Goal: Task Accomplishment & Management: Complete application form

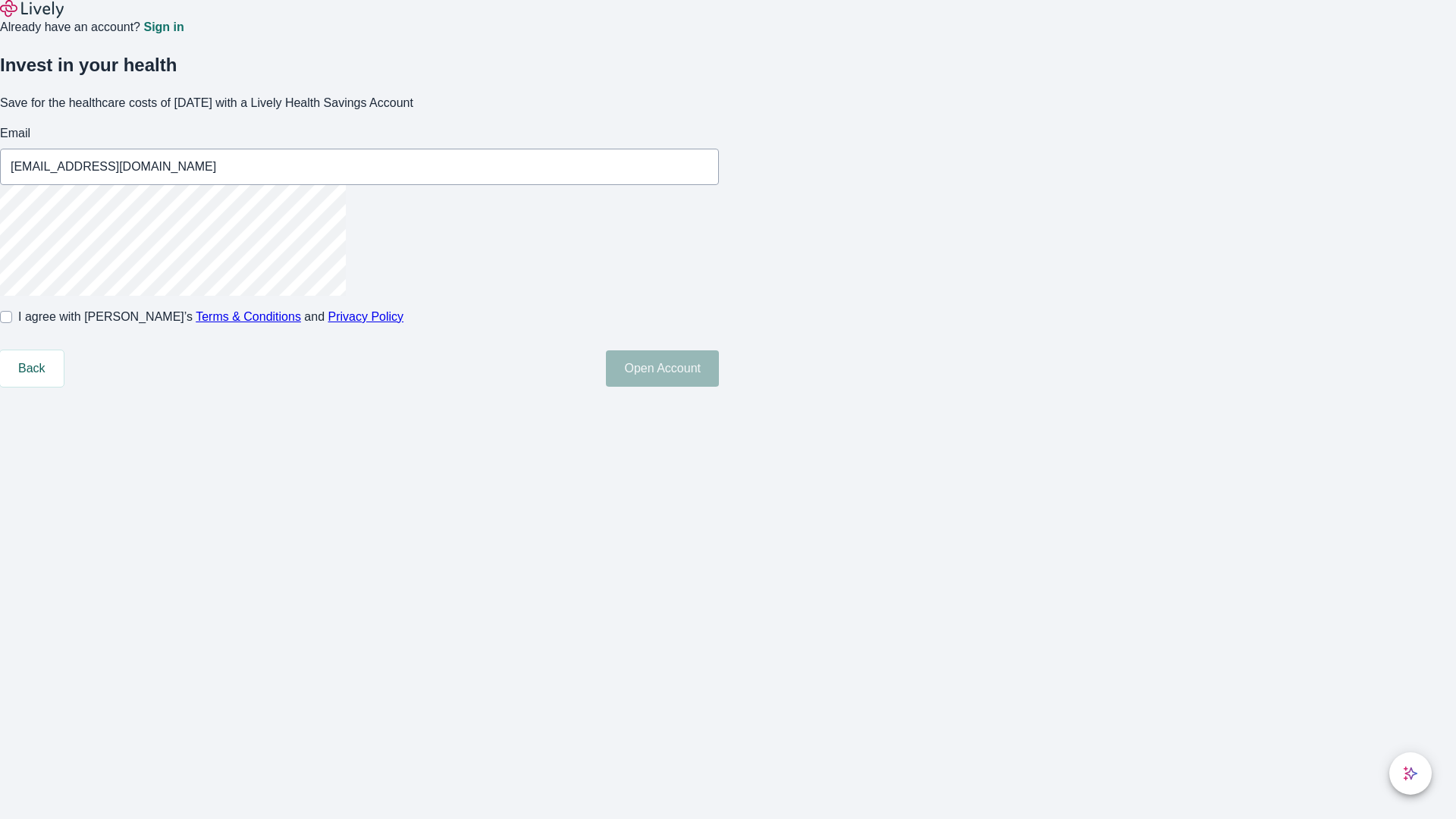
click at [12, 323] on input "I agree with Lively’s Terms & Conditions and Privacy Policy" at bounding box center [6, 317] width 12 height 12
checkbox input "true"
click at [719, 386] on button "Open Account" at bounding box center [662, 369] width 113 height 37
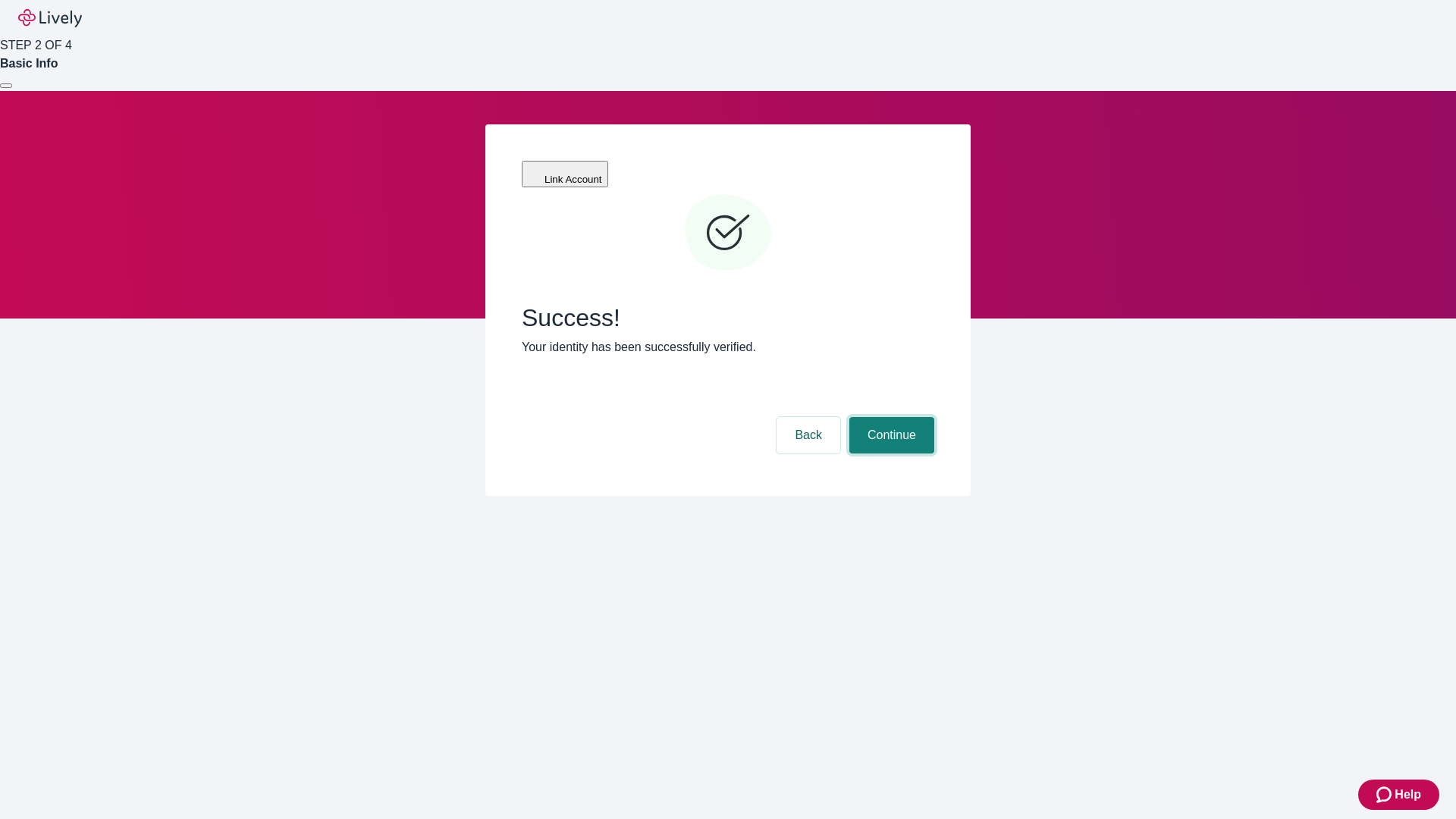
click at [889, 417] on button "Continue" at bounding box center [892, 435] width 85 height 37
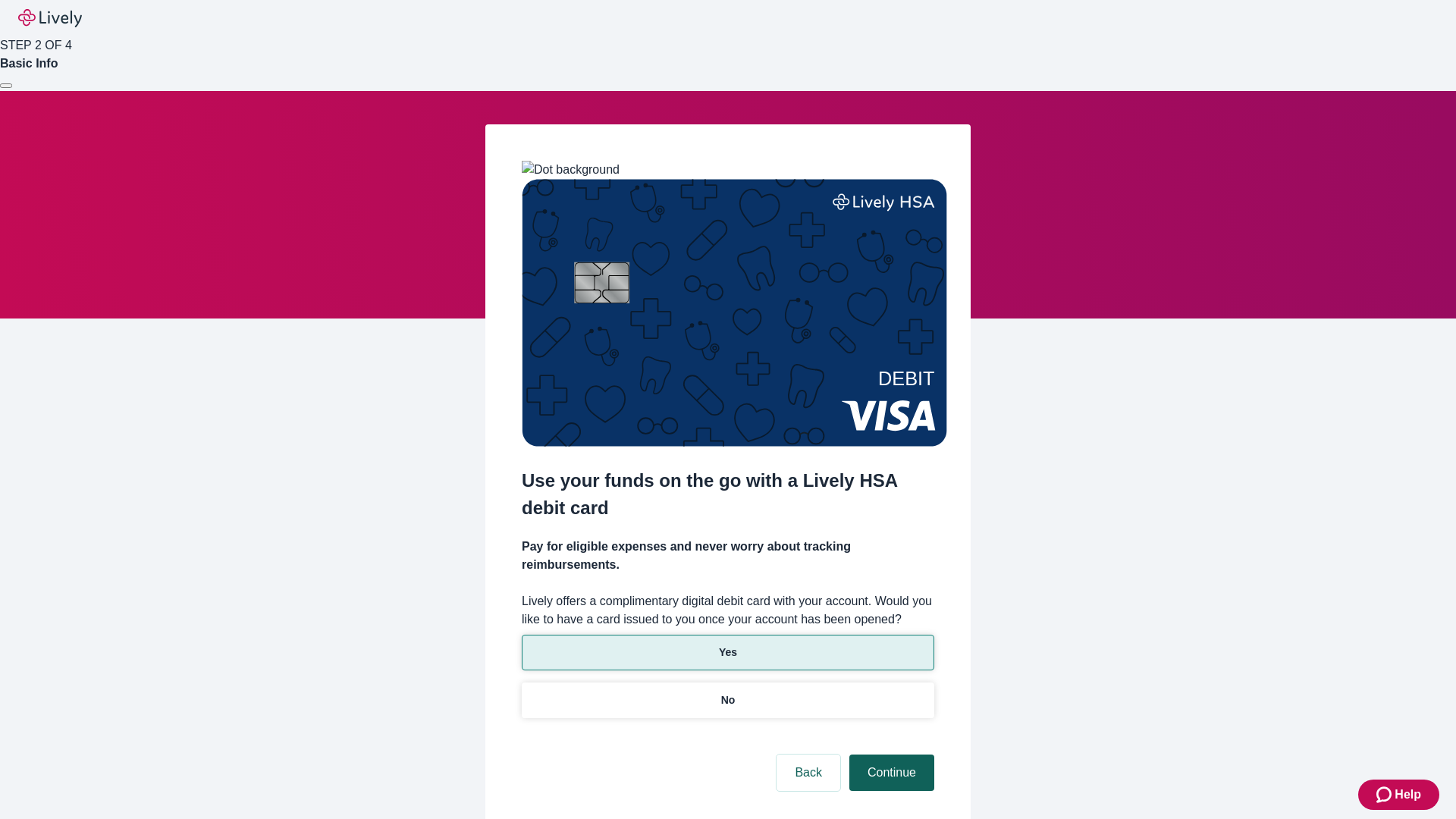
click at [728, 693] on p "No" at bounding box center [728, 700] width 14 height 16
click at [889, 755] on button "Continue" at bounding box center [892, 773] width 85 height 37
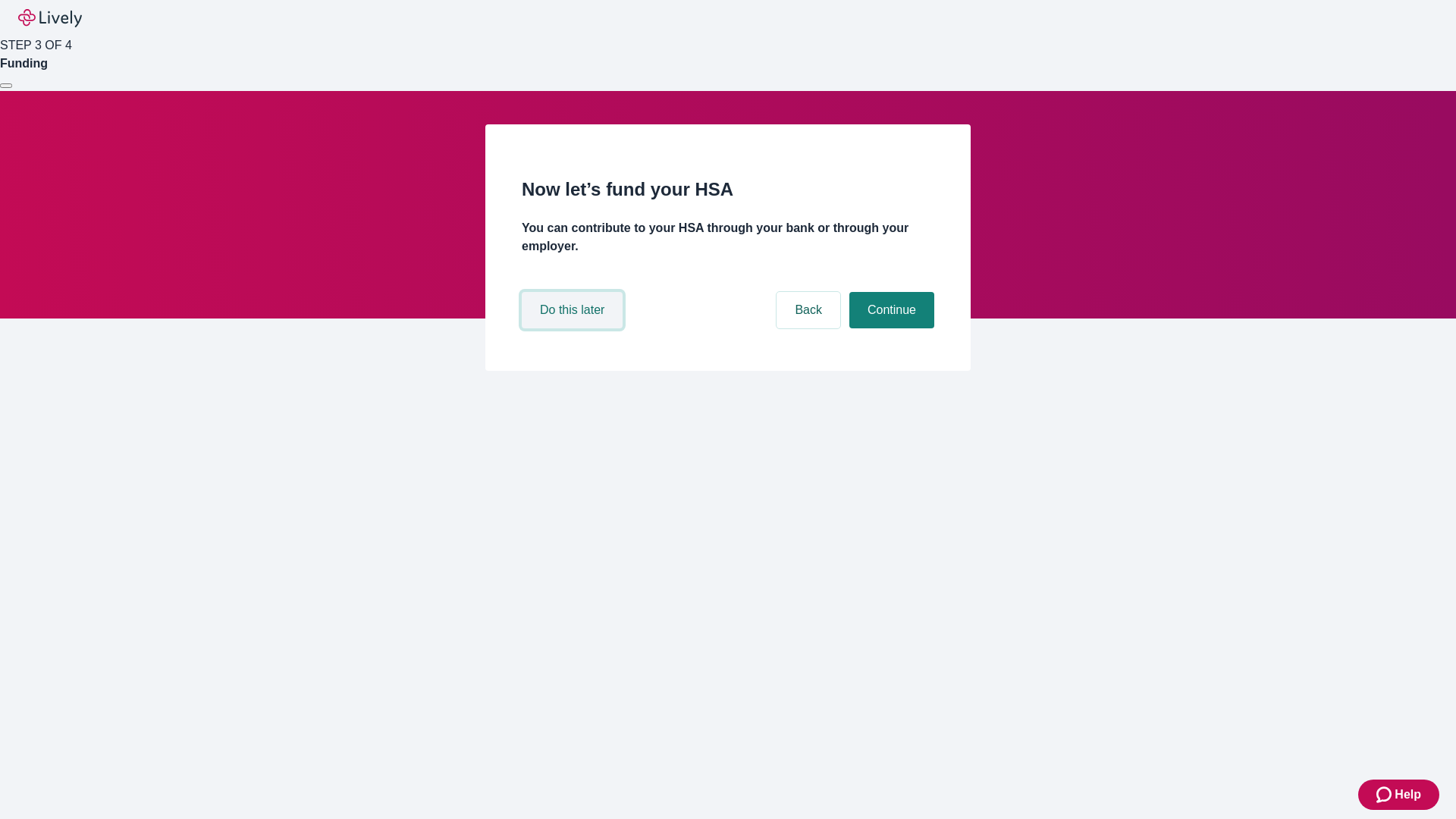
click at [574, 329] on button "Do this later" at bounding box center [571, 310] width 101 height 37
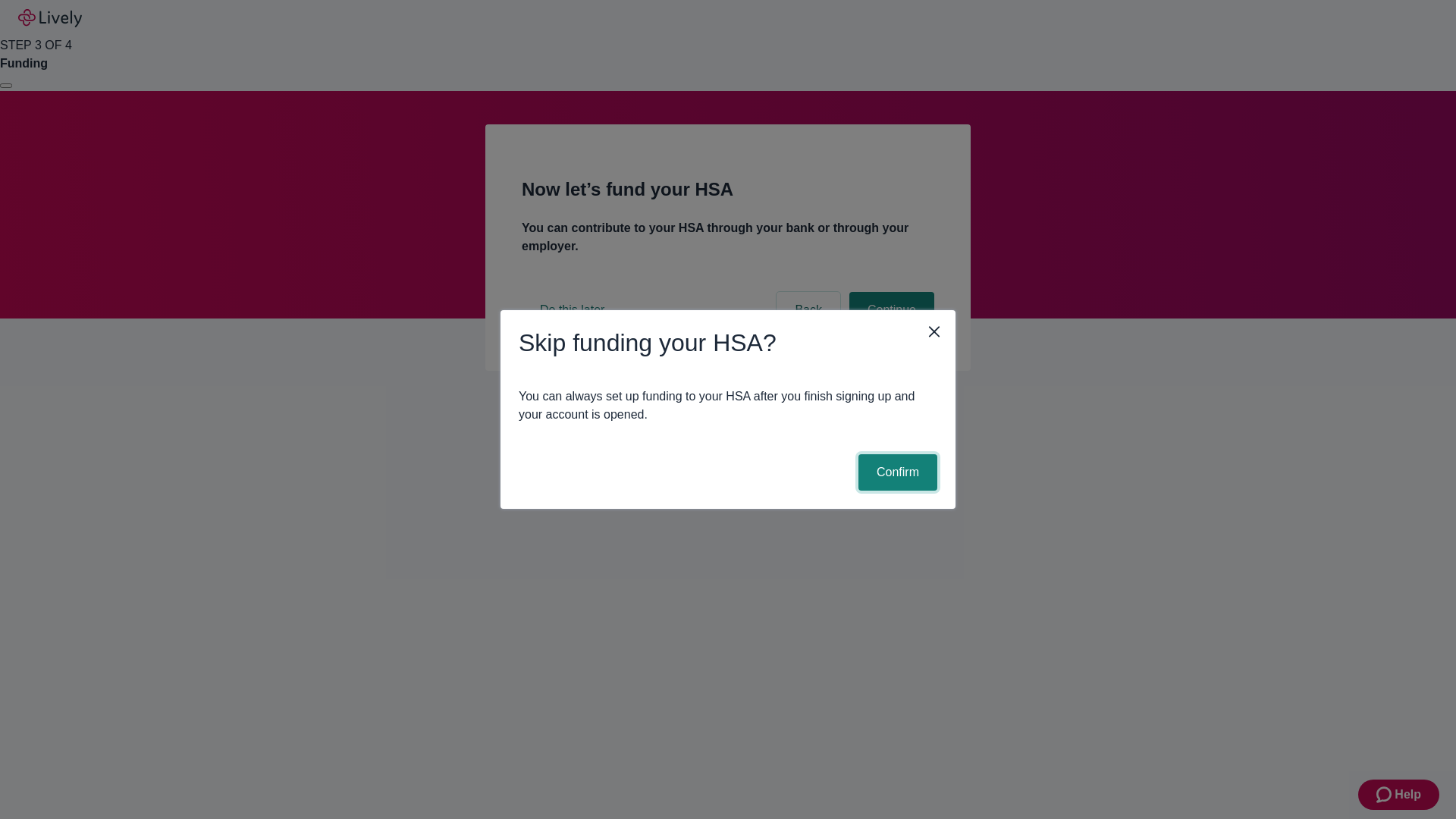
click at [895, 472] on button "Confirm" at bounding box center [898, 472] width 79 height 37
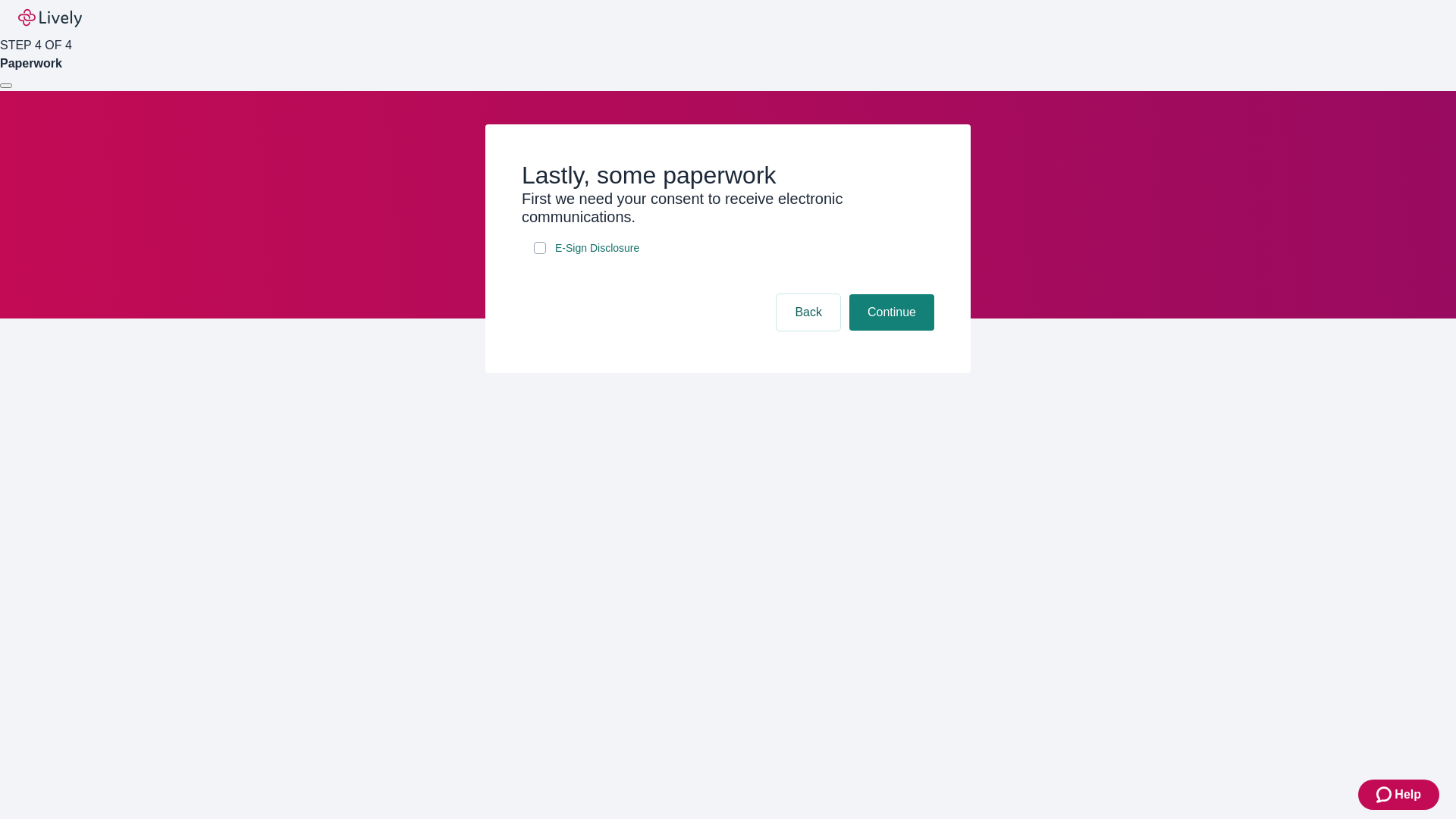
click at [540, 254] on input "E-Sign Disclosure" at bounding box center [540, 248] width 12 height 12
checkbox input "true"
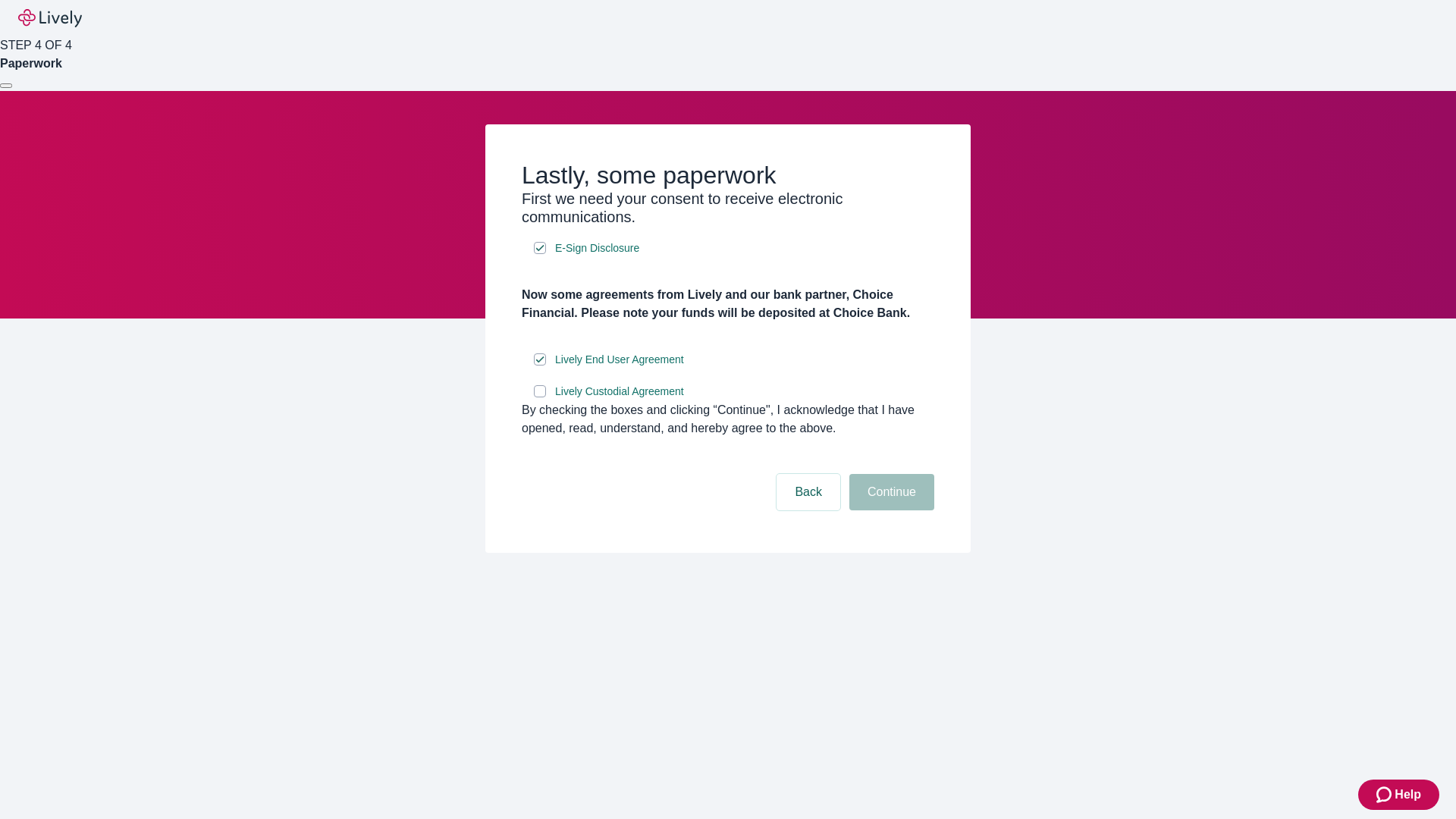
click at [540, 397] on input "Lively Custodial Agreement" at bounding box center [540, 391] width 12 height 12
checkbox input "true"
click at [889, 511] on button "Continue" at bounding box center [892, 492] width 85 height 37
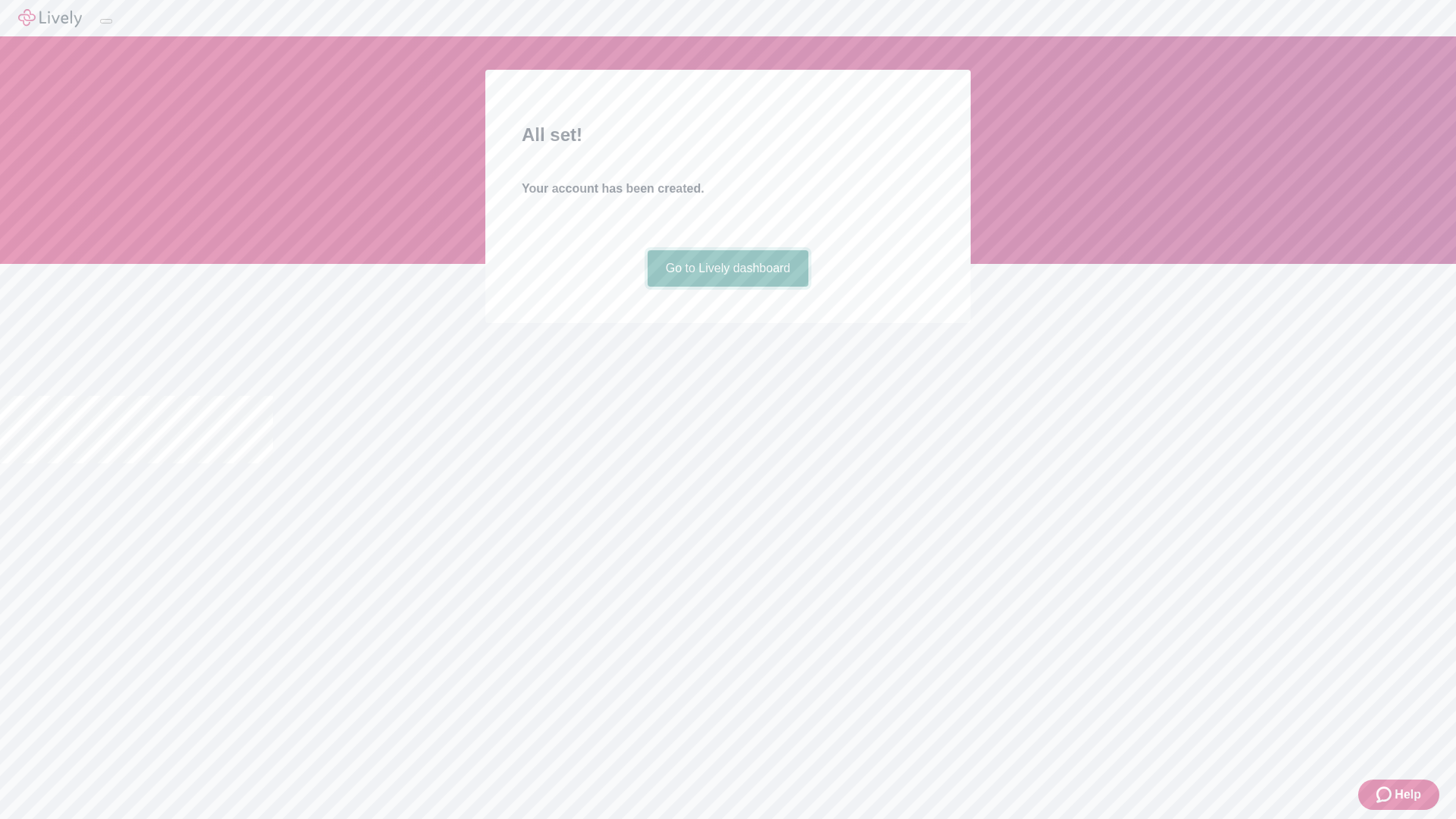
click at [728, 287] on link "Go to Lively dashboard" at bounding box center [728, 269] width 162 height 37
